Goal: Navigation & Orientation: Find specific page/section

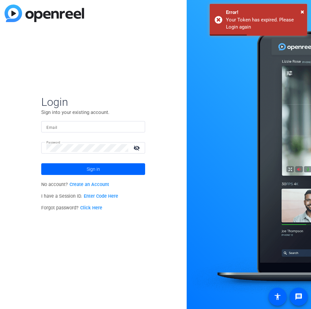
click at [83, 127] on input "Email" at bounding box center [93, 127] width 94 height 8
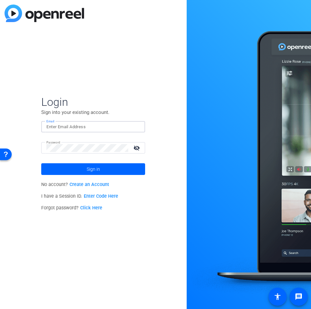
click at [60, 121] on form "Login Sign into your existing account. Email Password visibility_off Sign in" at bounding box center [93, 135] width 104 height 80
click at [60, 129] on input "Email" at bounding box center [93, 127] width 94 height 8
type input "[PERSON_NAME][EMAIL_ADDRESS][DOMAIN_NAME]"
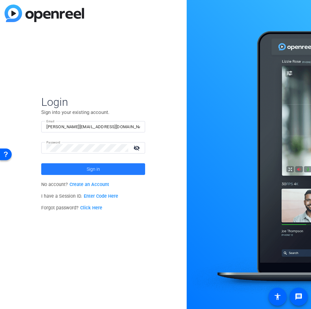
click at [104, 169] on span at bounding box center [93, 169] width 104 height 16
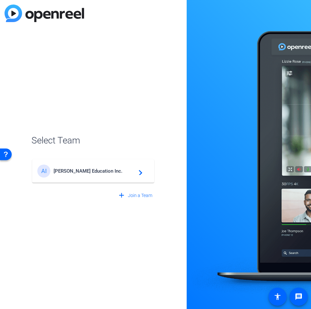
click at [91, 176] on div "[PERSON_NAME] Education Inc. navigate_next" at bounding box center [93, 171] width 112 height 13
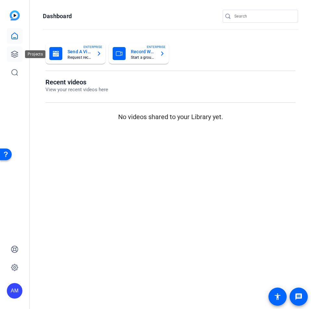
click at [19, 50] on link at bounding box center [15, 54] width 16 height 16
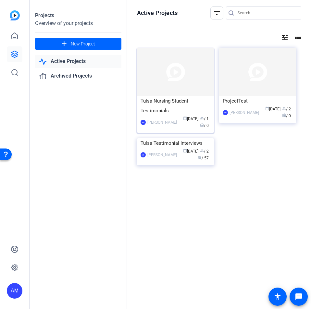
click at [175, 107] on div "Tulsa Nursing Student Testimonials" at bounding box center [176, 105] width 70 height 19
